Goal: Use online tool/utility: Utilize a website feature to perform a specific function

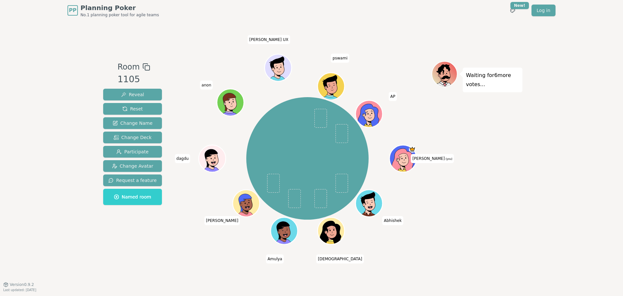
click at [184, 244] on div "Room 1105 Reveal Reset Change Name Change Deck Participate Change Avatar Reques…" at bounding box center [312, 152] width 422 height 263
click at [168, 234] on div "Room 1105 Reveal Reset Change Name Change Deck Participate Change Avatar Reques…" at bounding box center [312, 152] width 422 height 183
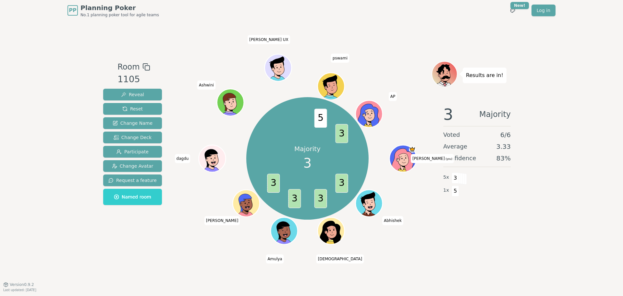
click at [181, 260] on div "Room 1105 Reveal Reset Change Name Change Deck Participate Change Avatar Reques…" at bounding box center [312, 152] width 422 height 263
click at [189, 261] on div "Room 1105 Reveal Reset Change Name Change Deck Participate Change Avatar Reques…" at bounding box center [312, 152] width 422 height 263
click at [161, 253] on div "Room 1105 Reveal Reset Change Name Change Deck Participate Change Avatar Reques…" at bounding box center [312, 152] width 422 height 263
click at [177, 233] on div "Room 1105 Reveal Reset Change Name Change Deck Participate Change Avatar Reques…" at bounding box center [312, 152] width 422 height 183
click at [183, 227] on div "Majority 3 3 3 3 3 5 3 [PERSON_NAME] (you) Abhishek [PERSON_NAME] [PERSON_NAME]…" at bounding box center [307, 158] width 248 height 171
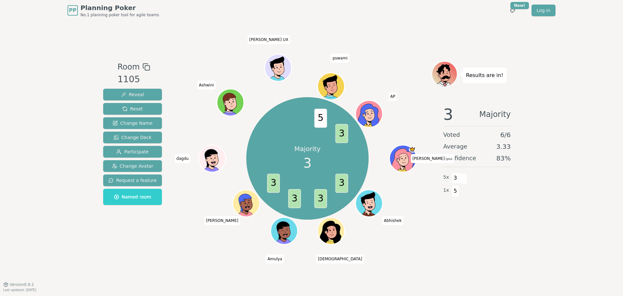
click at [154, 255] on div "Room 1105 Reveal Reset Change Name Change Deck Participate Change Avatar Reques…" at bounding box center [312, 152] width 422 height 263
click at [165, 255] on div "Room 1105 Reveal Reset Change Name Change Deck Participate Change Avatar Reques…" at bounding box center [312, 152] width 422 height 263
click at [154, 255] on div "Room 1105 Reveal Reset Change Name Change Deck Participate Change Avatar Reques…" at bounding box center [312, 152] width 422 height 263
click at [169, 259] on div "Room 1105 Reveal Reset Change Name Change Deck Participate Change Avatar Reques…" at bounding box center [312, 152] width 422 height 263
click at [179, 252] on div "Room 1105 Reveal Reset Change Name Change Deck Participate Change Avatar Reques…" at bounding box center [312, 152] width 422 height 263
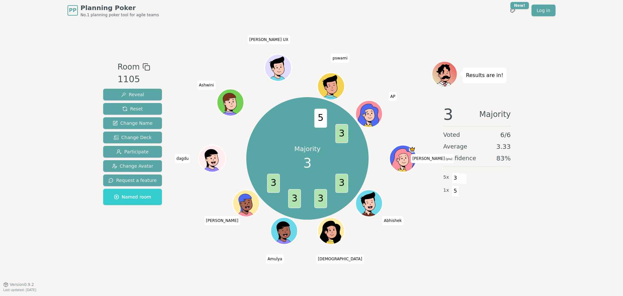
click at [207, 251] on div "Room 1105 Reveal Reset Change Name Change Deck Participate Change Avatar Reques…" at bounding box center [312, 152] width 422 height 263
click at [120, 110] on button "Reset" at bounding box center [132, 109] width 59 height 12
click at [127, 110] on span "Reset" at bounding box center [132, 109] width 20 height 6
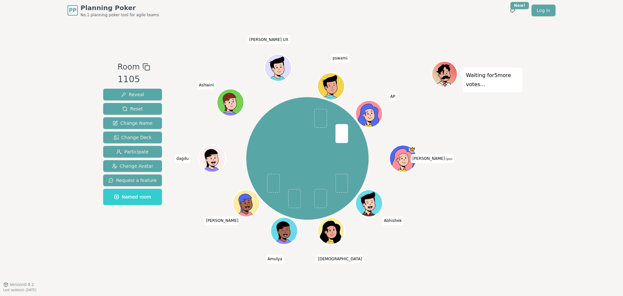
click at [60, 182] on div "PP Planning Poker No.1 planning poker tool for agile teams Toggle theme New! Lo…" at bounding box center [311, 148] width 623 height 296
click at [54, 138] on div "PP Planning Poker No.1 planning poker tool for agile teams Toggle theme New! Lo…" at bounding box center [311, 148] width 623 height 296
click at [69, 146] on div "PP Planning Poker No.1 planning poker tool for agile teams Toggle theme New! Lo…" at bounding box center [311, 148] width 623 height 296
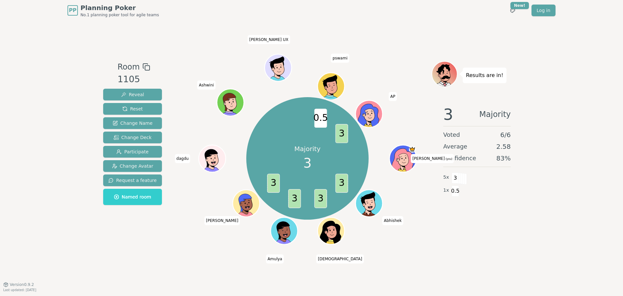
click at [168, 263] on div "Room 1105 Reveal Reset Change Name Change Deck Participate Change Avatar Reques…" at bounding box center [312, 152] width 422 height 263
click at [52, 224] on div "PP Planning Poker No.1 planning poker tool for agile teams Toggle theme New! Lo…" at bounding box center [311, 148] width 623 height 296
click at [187, 243] on div "Majority 3 3 3 3 3 0.5 3 [PERSON_NAME] (you) Abhishek [PERSON_NAME] [PERSON_NAM…" at bounding box center [307, 158] width 248 height 171
click at [167, 253] on div "Room 1105 Reveal Reset Change Name Change Deck Participate Change Avatar Reques…" at bounding box center [312, 152] width 422 height 263
click at [192, 258] on div "Room 1105 Reveal Reset Change Name Change Deck Participate Change Avatar Reques…" at bounding box center [312, 152] width 422 height 263
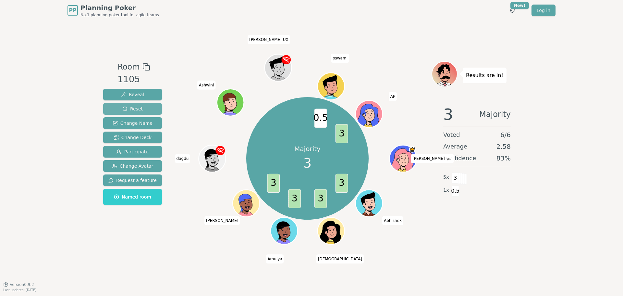
click at [127, 108] on span "Reset" at bounding box center [132, 109] width 20 height 6
